Goal: Transaction & Acquisition: Purchase product/service

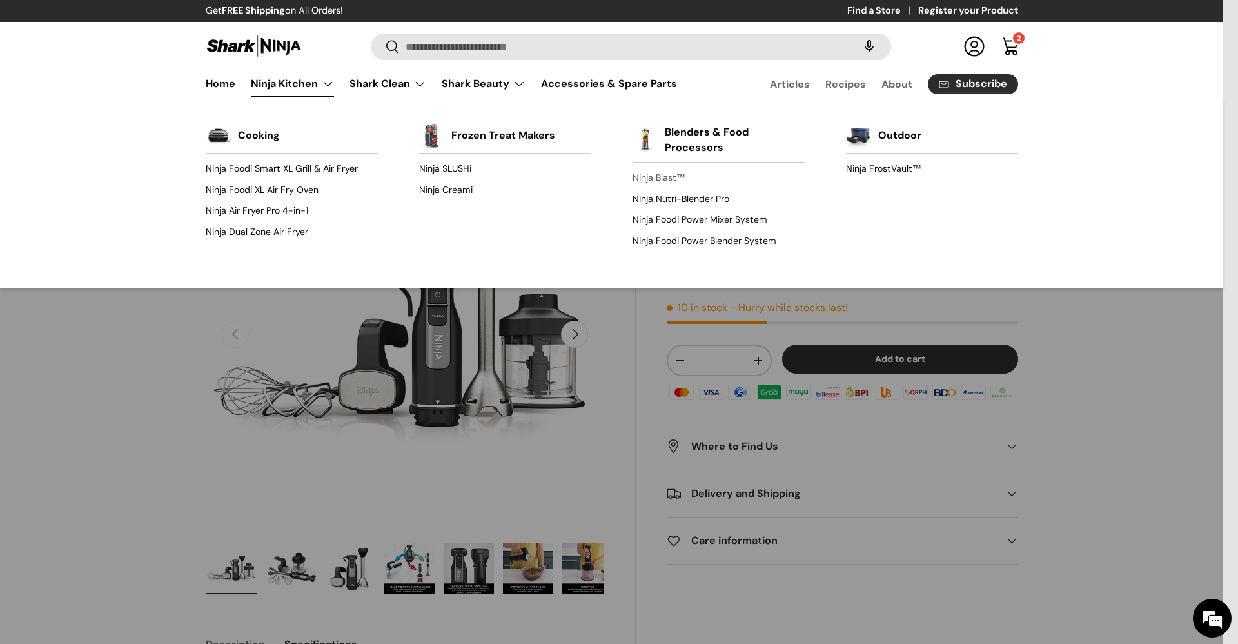
click at [652, 181] on link "Ninja Blast™" at bounding box center [719, 178] width 172 height 21
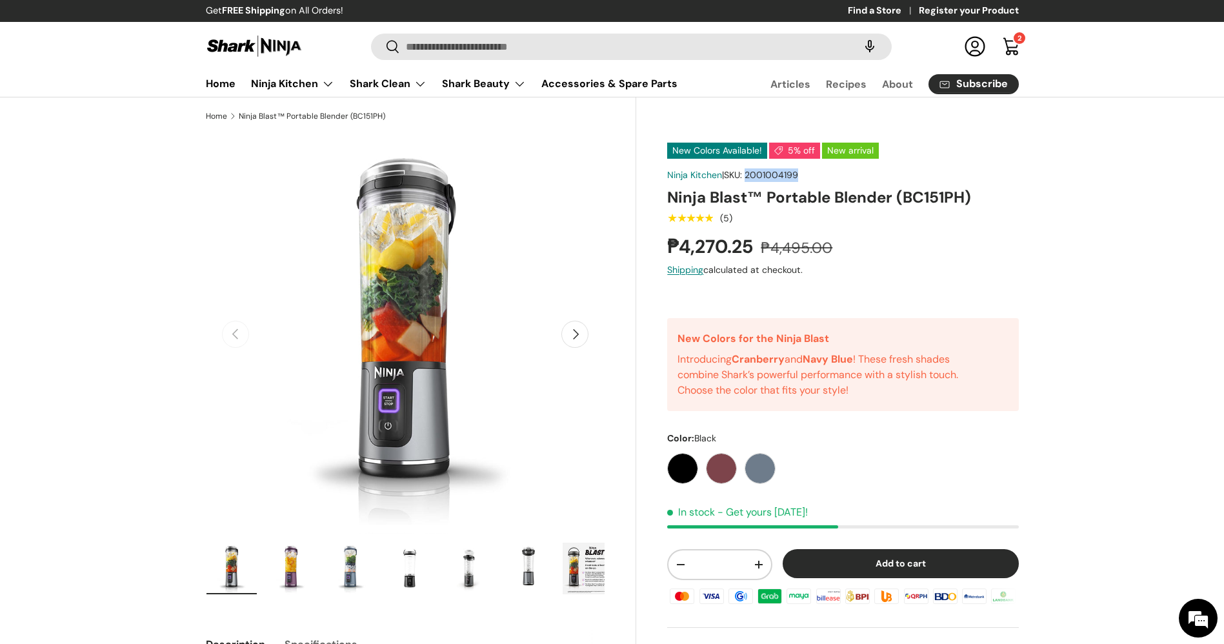
drag, startPoint x: 817, startPoint y: 173, endPoint x: 755, endPoint y: 177, distance: 61.4
click at [755, 177] on div "Ninja Kitchen | SKU: 2001004199" at bounding box center [842, 175] width 351 height 14
copy span "2001004199"
